Goal: Contribute content

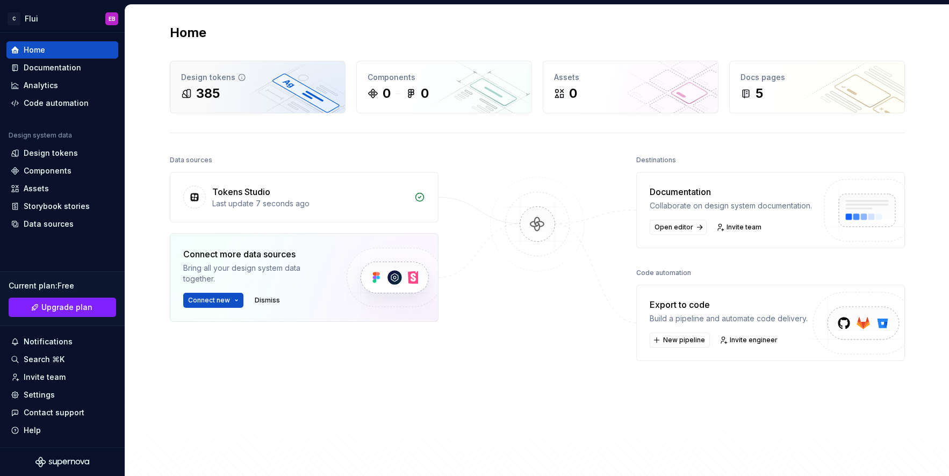
click at [253, 104] on div "Design tokens 385" at bounding box center [257, 87] width 175 height 52
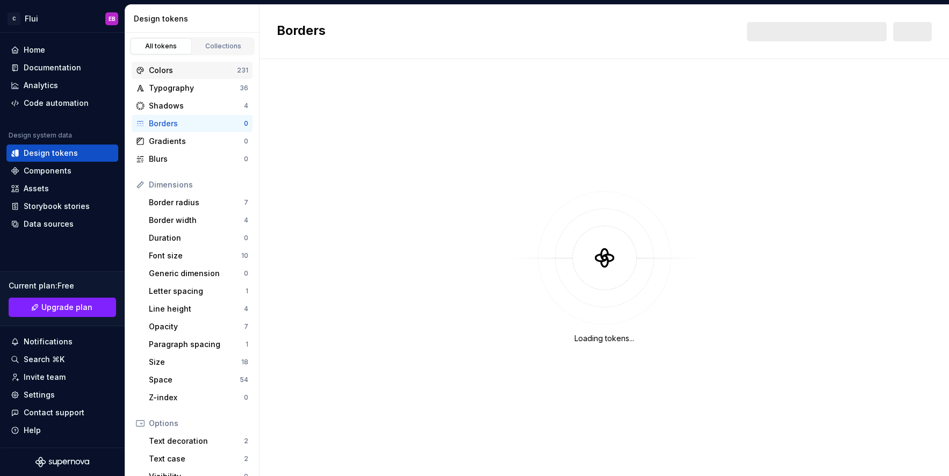
click at [185, 71] on div "Colors" at bounding box center [193, 70] width 88 height 11
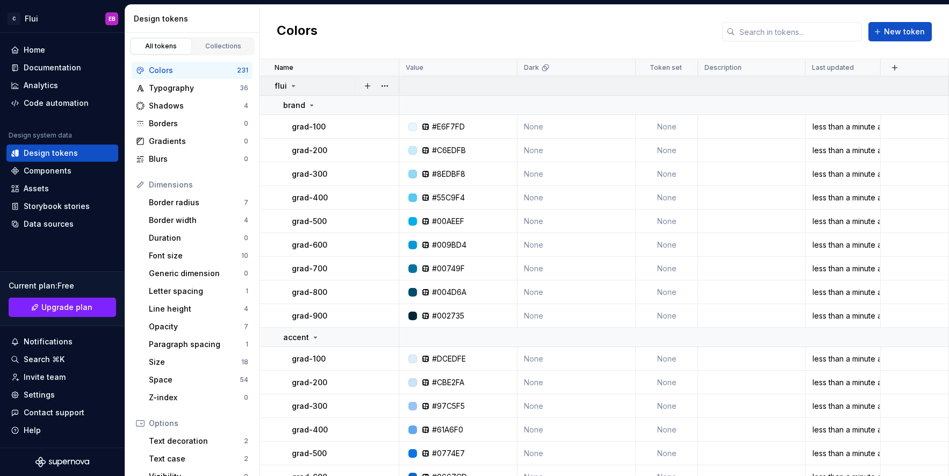
click at [296, 88] on icon at bounding box center [293, 86] width 9 height 9
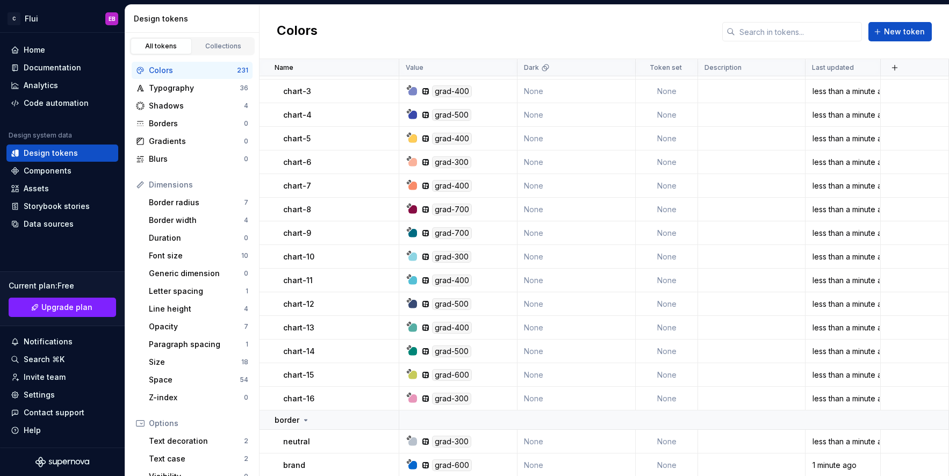
scroll to position [1494, 0]
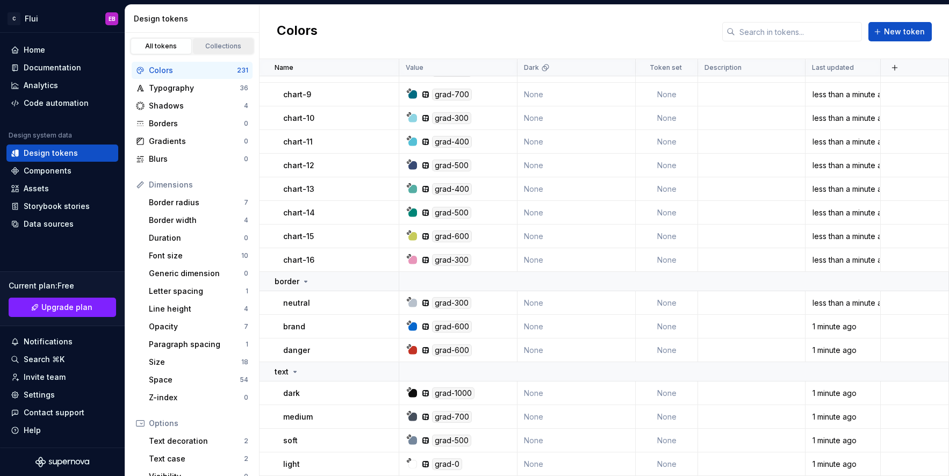
click at [232, 45] on div "Collections" at bounding box center [224, 46] width 54 height 9
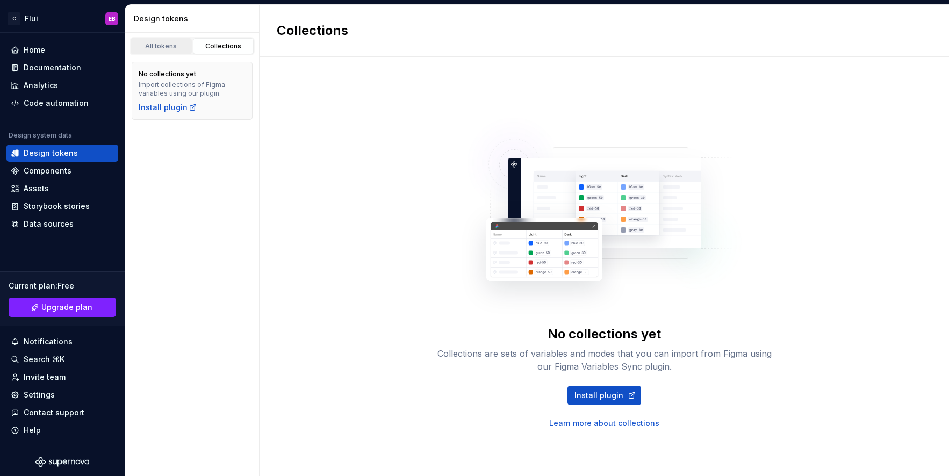
click at [181, 45] on div "All tokens" at bounding box center [161, 46] width 54 height 9
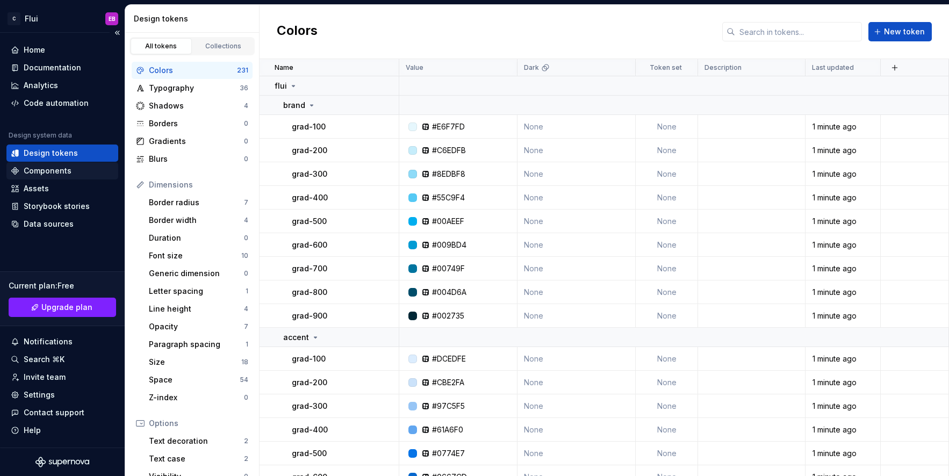
click at [61, 174] on div "Components" at bounding box center [48, 170] width 48 height 11
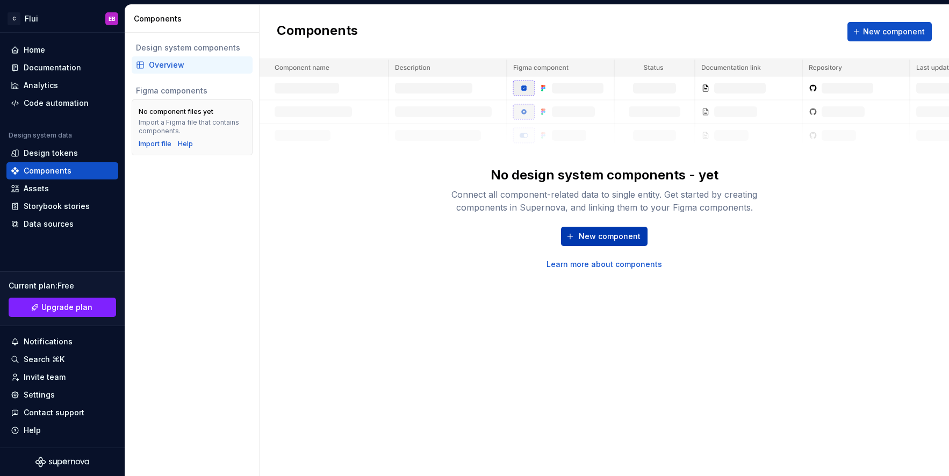
click at [595, 237] on span "New component" at bounding box center [610, 236] width 62 height 11
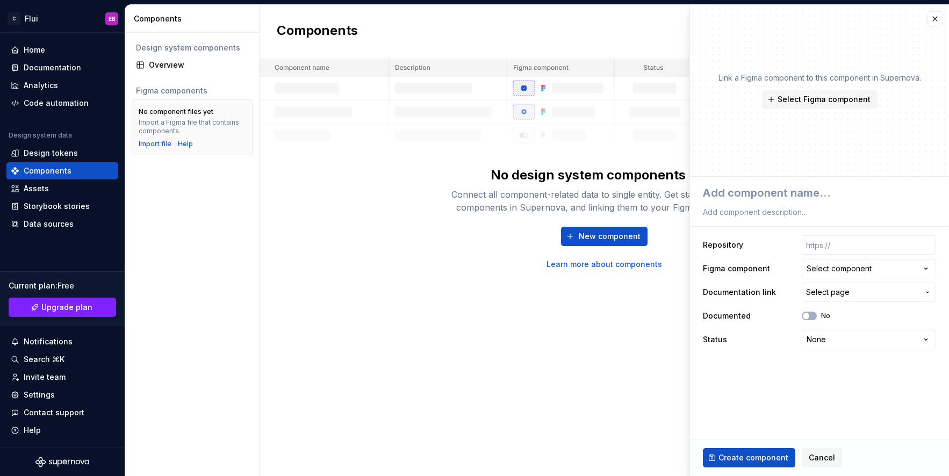
type textarea "*"
click at [937, 23] on button "button" at bounding box center [934, 18] width 15 height 15
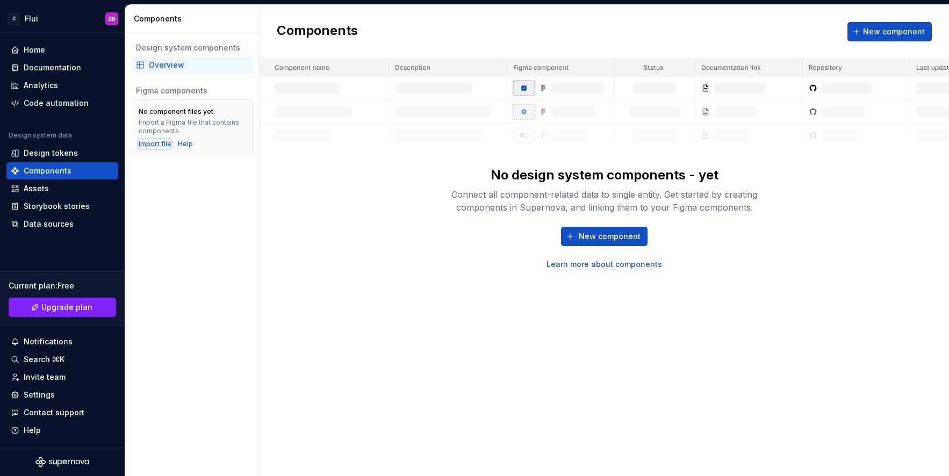
click at [161, 140] on div "Import file" at bounding box center [155, 144] width 33 height 9
